Goal: Information Seeking & Learning: Learn about a topic

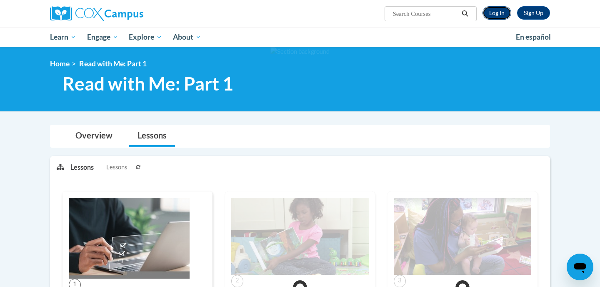
click at [503, 14] on link "Log In" at bounding box center [496, 12] width 29 height 13
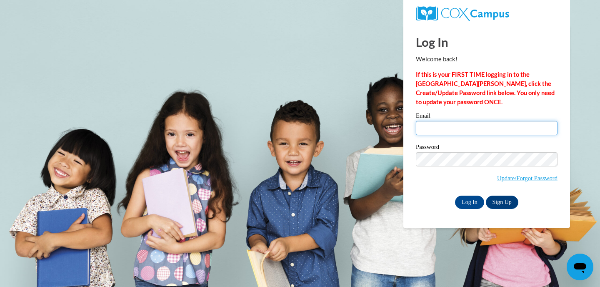
click at [450, 124] on input "Email" at bounding box center [487, 128] width 142 height 14
type input "nmorale2@student.westgatech.edu"
click at [461, 151] on label "Password" at bounding box center [487, 148] width 142 height 8
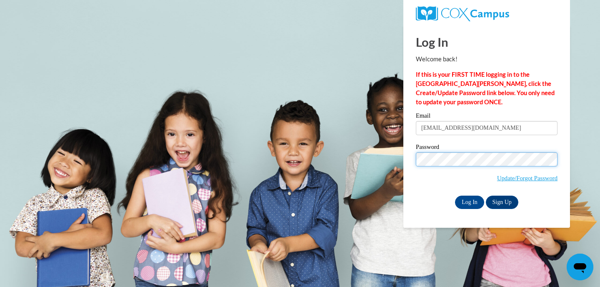
click at [455, 195] on input "Log In" at bounding box center [469, 201] width 29 height 13
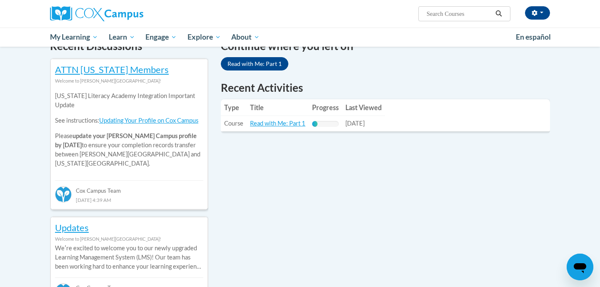
scroll to position [292, 0]
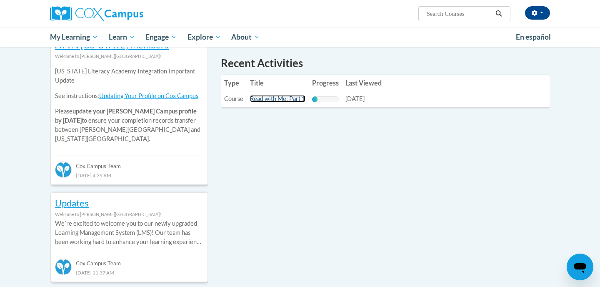
click at [292, 100] on link "Read with Me: Part 1" at bounding box center [277, 98] width 55 height 7
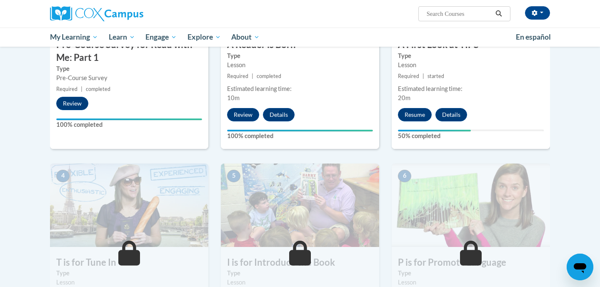
scroll to position [272, 0]
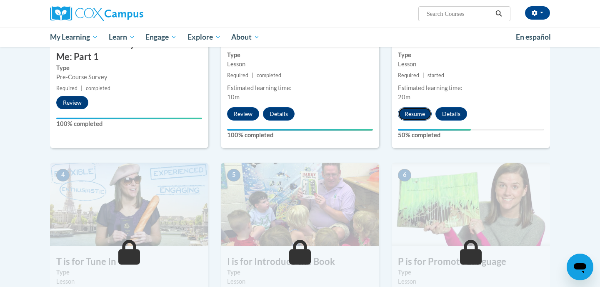
click at [413, 110] on button "Resume" at bounding box center [415, 113] width 34 height 13
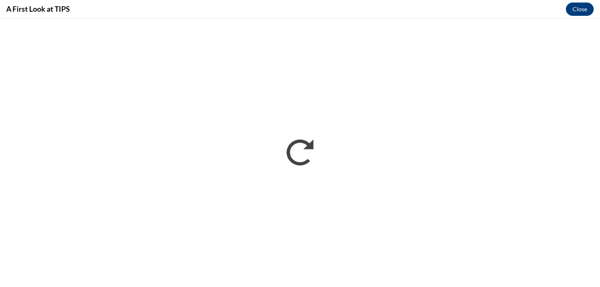
scroll to position [0, 0]
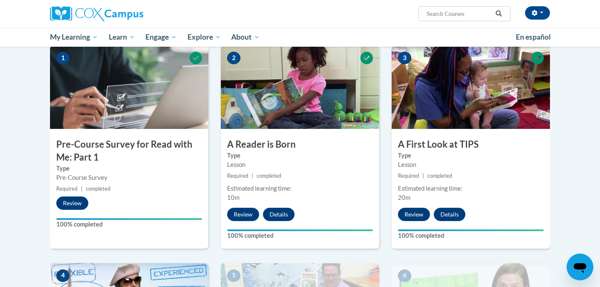
scroll to position [116, 0]
